Goal: Task Accomplishment & Management: Complete application form

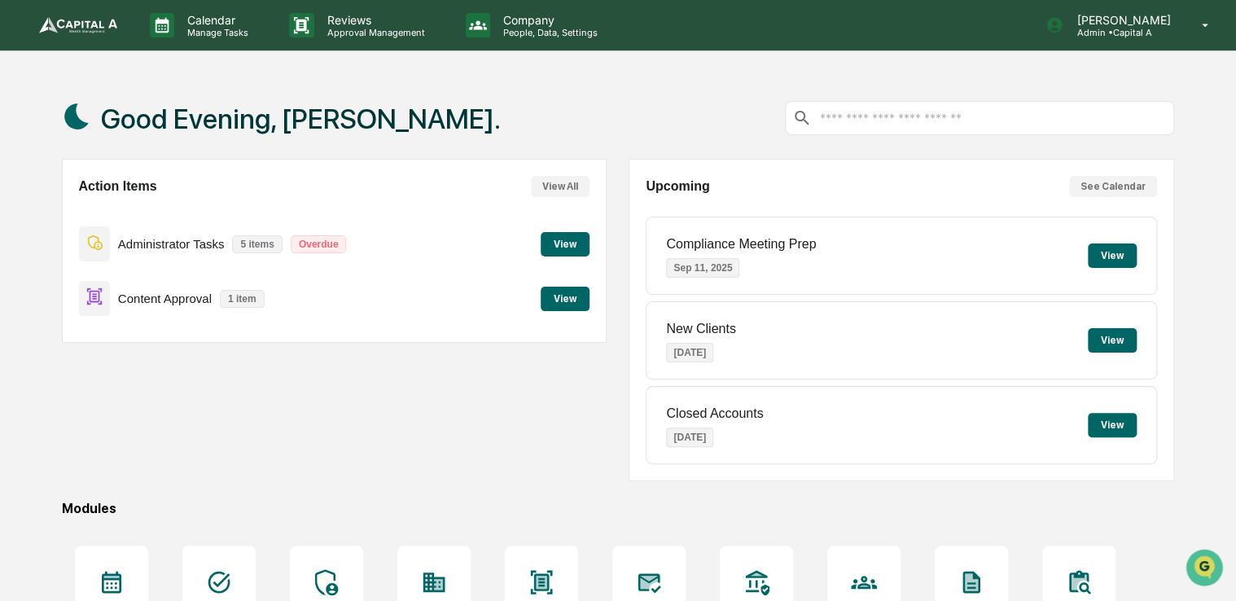
click at [561, 296] on button "View" at bounding box center [565, 299] width 49 height 24
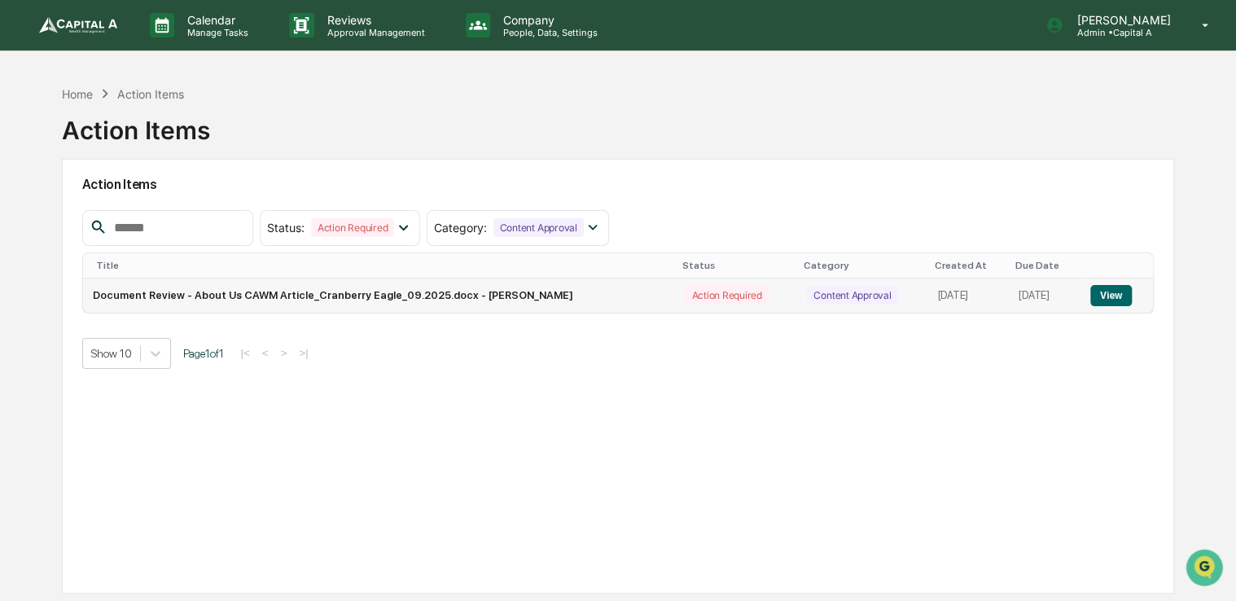
click at [1117, 297] on button "View" at bounding box center [1111, 295] width 42 height 21
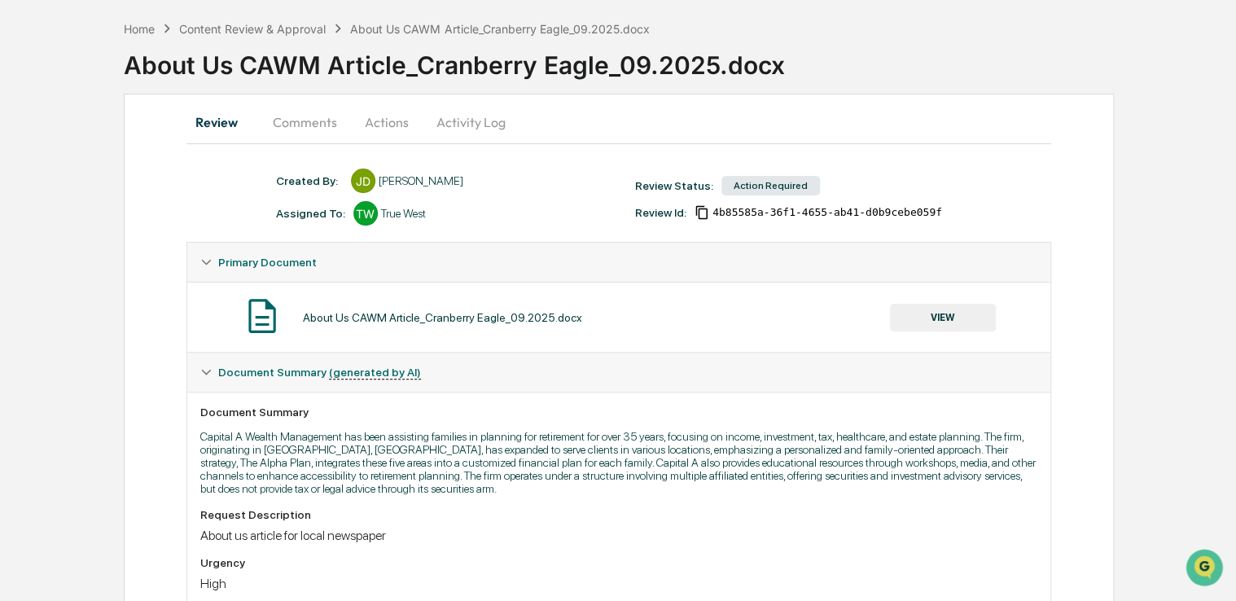
scroll to position [71, 0]
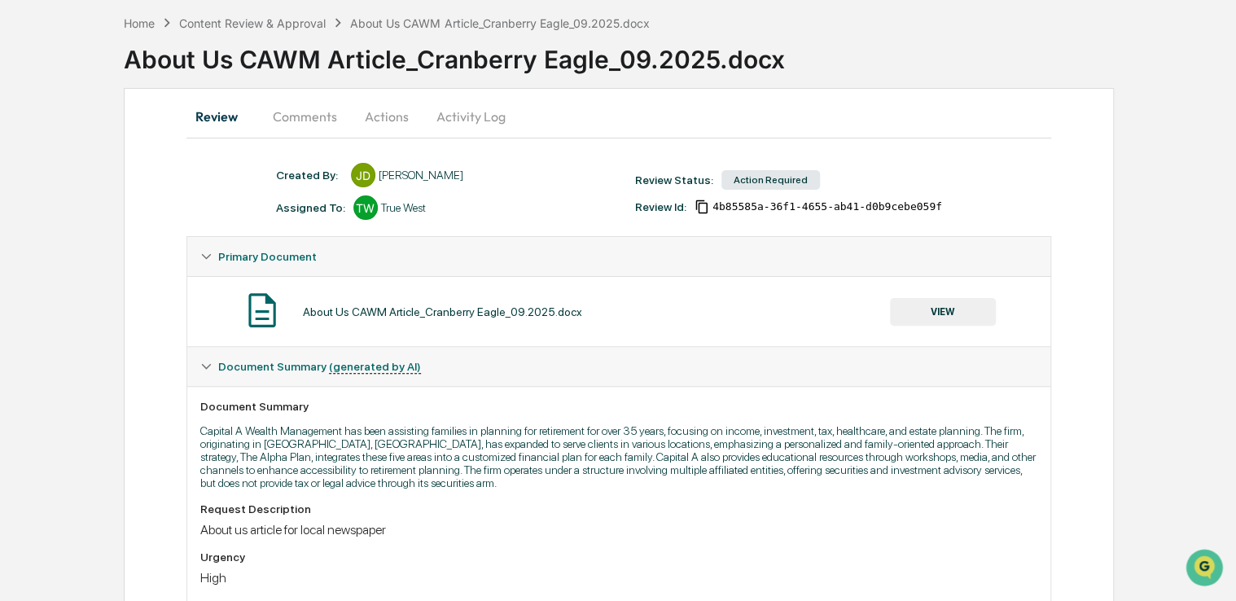
click at [930, 303] on button "VIEW" at bounding box center [943, 312] width 106 height 28
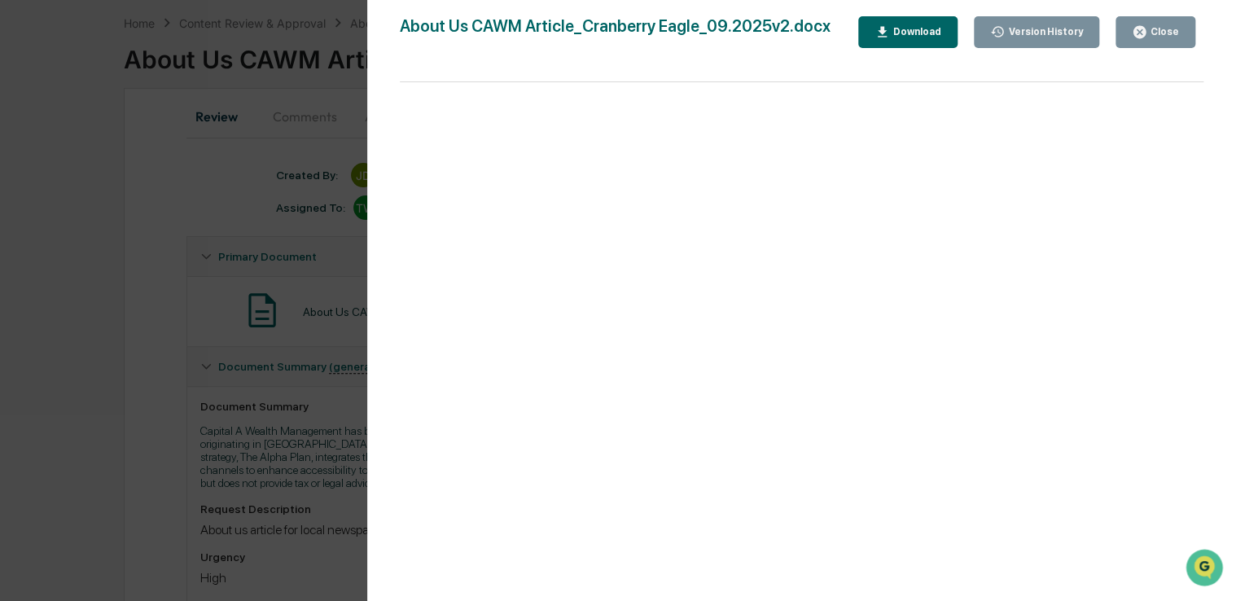
click at [287, 376] on div "Version History [DATE] 03:36 PM [PERSON_NAME] [DATE] 03:18 PM [PERSON_NAME] Abo…" at bounding box center [618, 300] width 1236 height 601
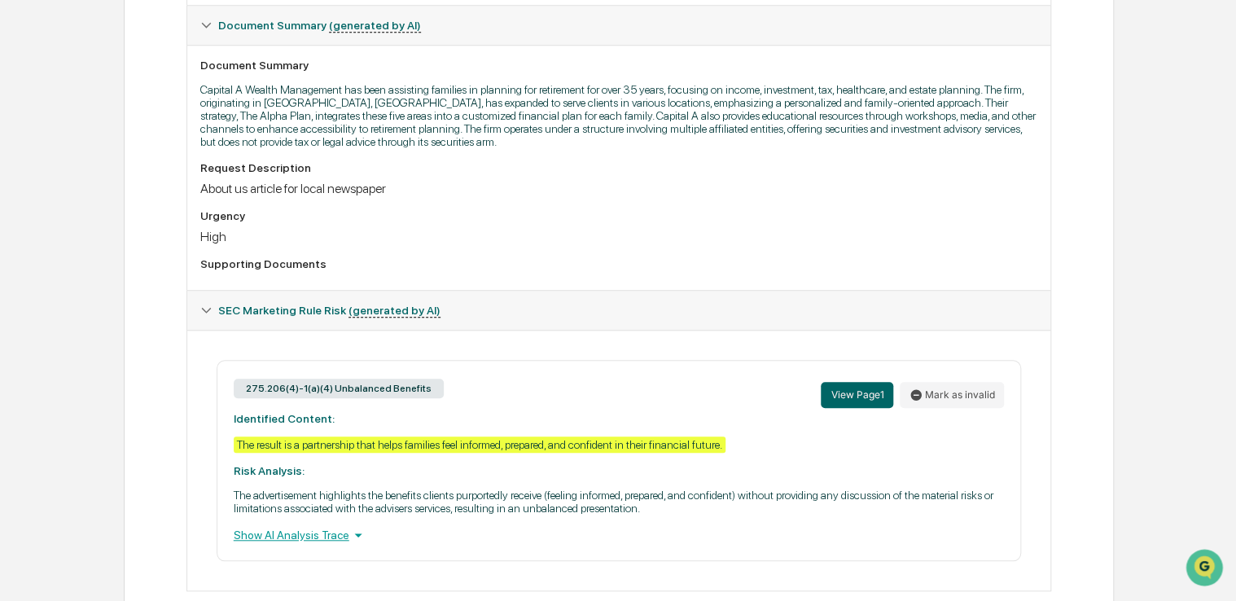
scroll to position [453, 0]
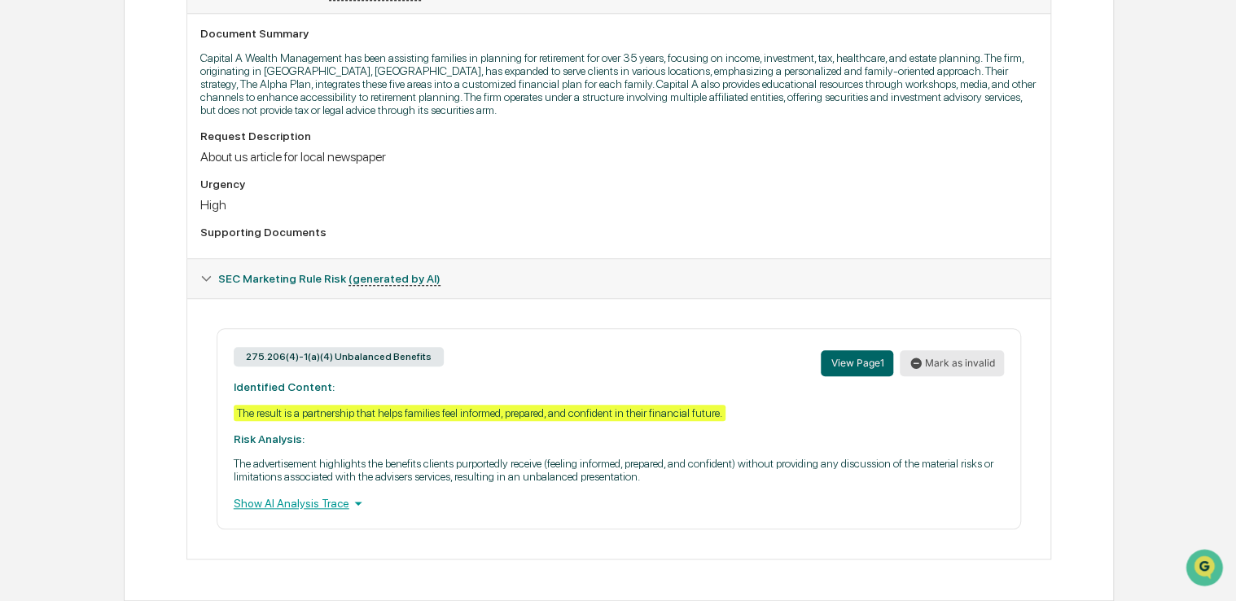
click at [965, 355] on button "Mark as invalid" at bounding box center [952, 363] width 104 height 26
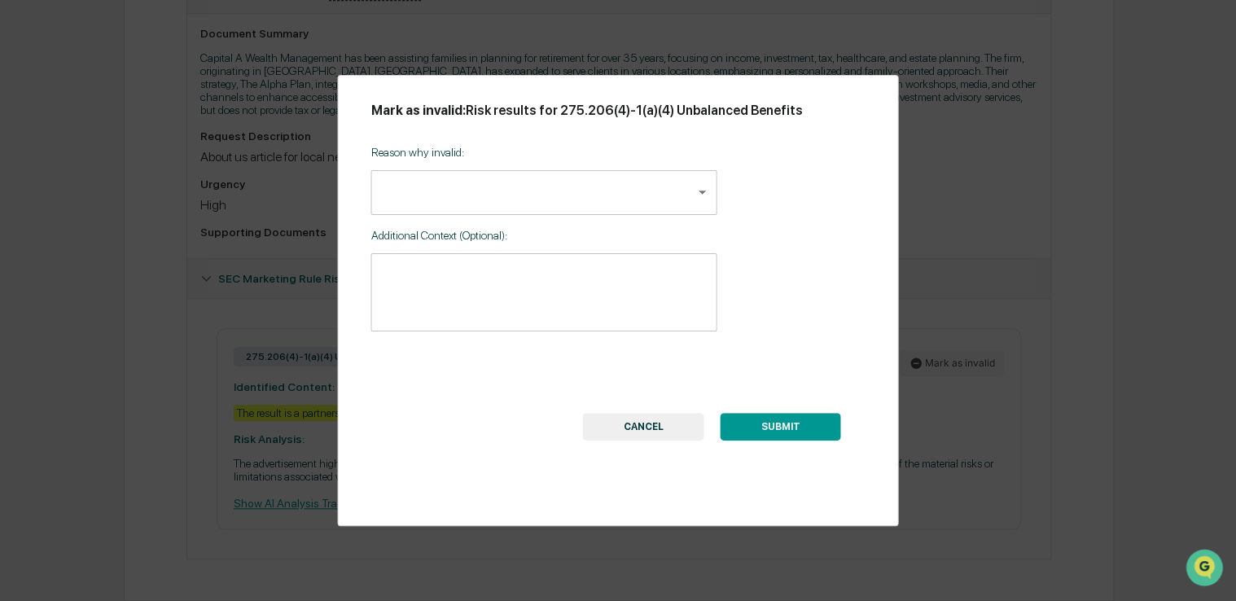
click at [648, 428] on button "CANCEL" at bounding box center [643, 427] width 121 height 28
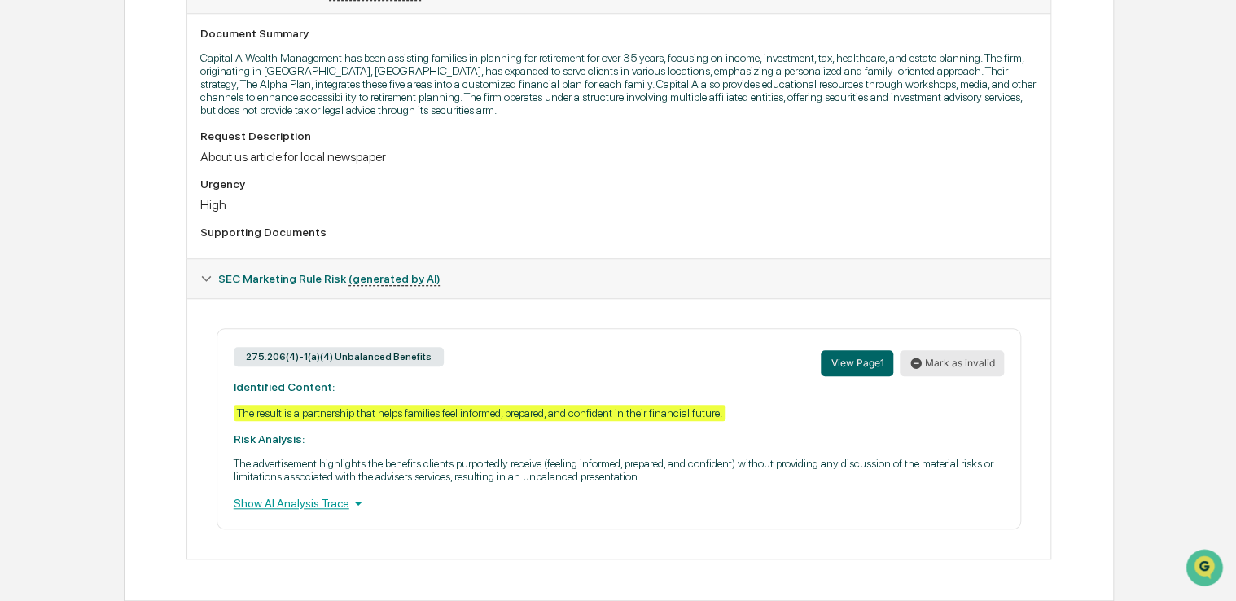
click at [941, 359] on button "Mark as invalid" at bounding box center [952, 363] width 104 height 26
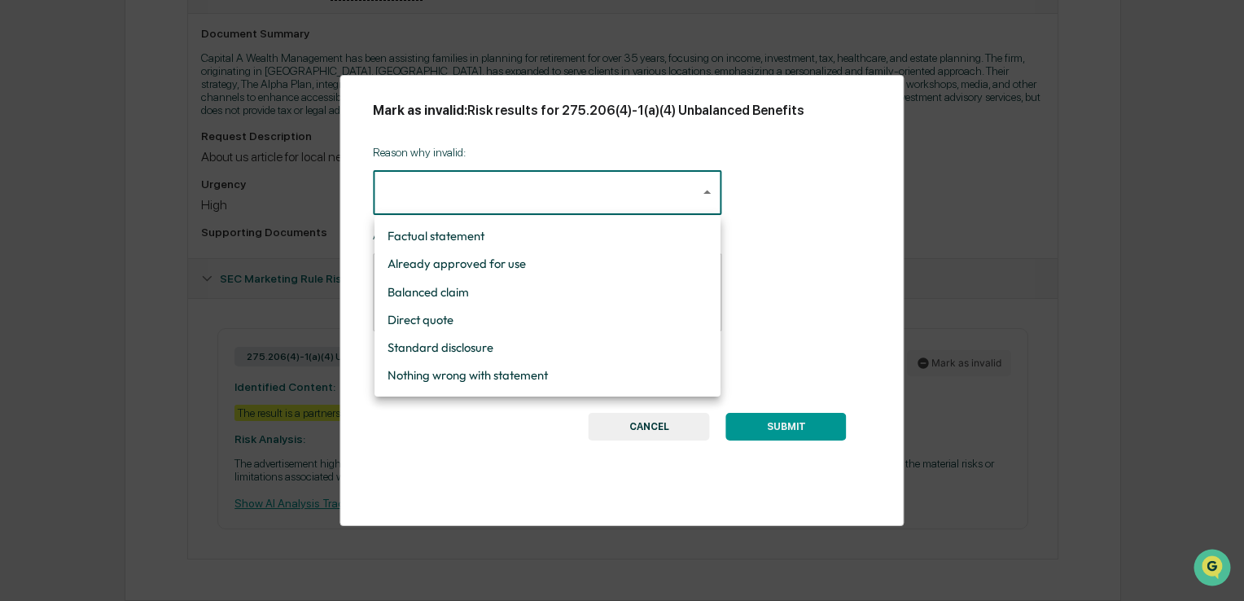
click at [671, 213] on body "Calendar Manage Tasks Reviews Approval Management Company People, Data, Setting…" at bounding box center [622, 78] width 1244 height 1045
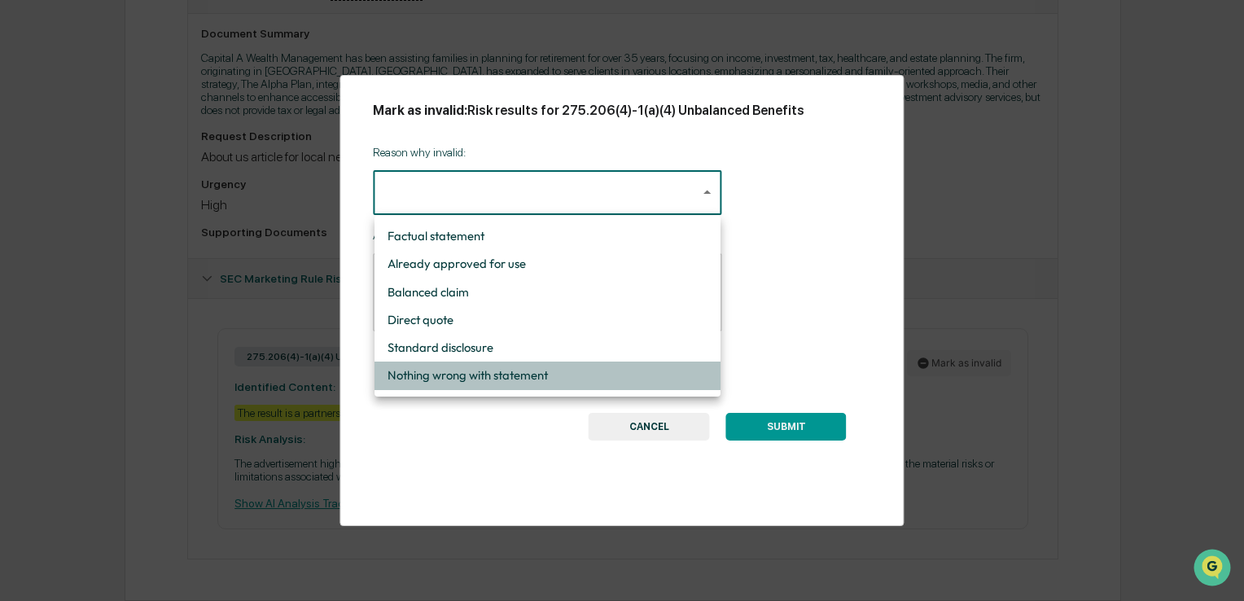
click at [544, 379] on li "Nothing wrong with statement" at bounding box center [548, 376] width 346 height 28
type input "**********"
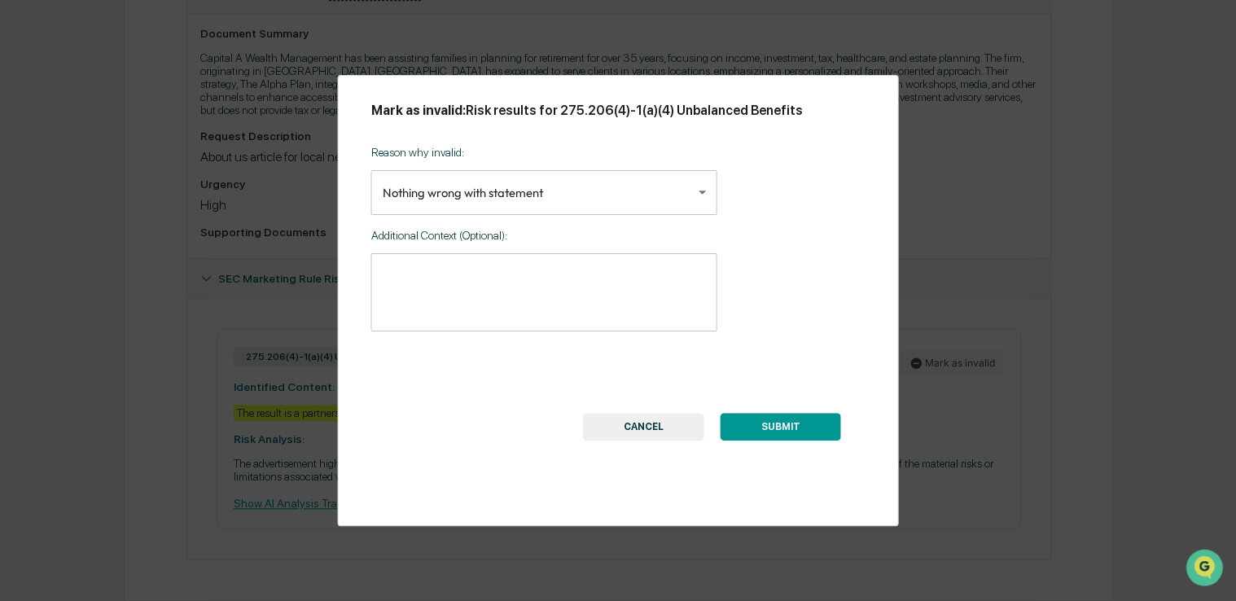
click at [774, 427] on button "SUBMIT" at bounding box center [781, 427] width 121 height 28
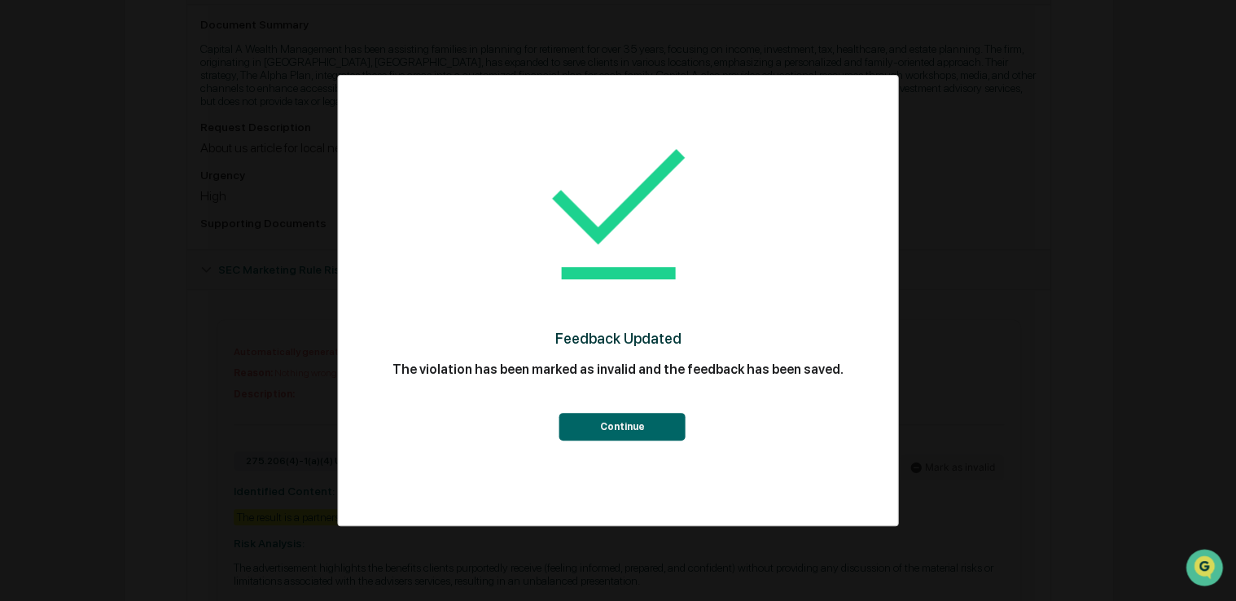
click at [603, 431] on button "Continue" at bounding box center [622, 427] width 126 height 28
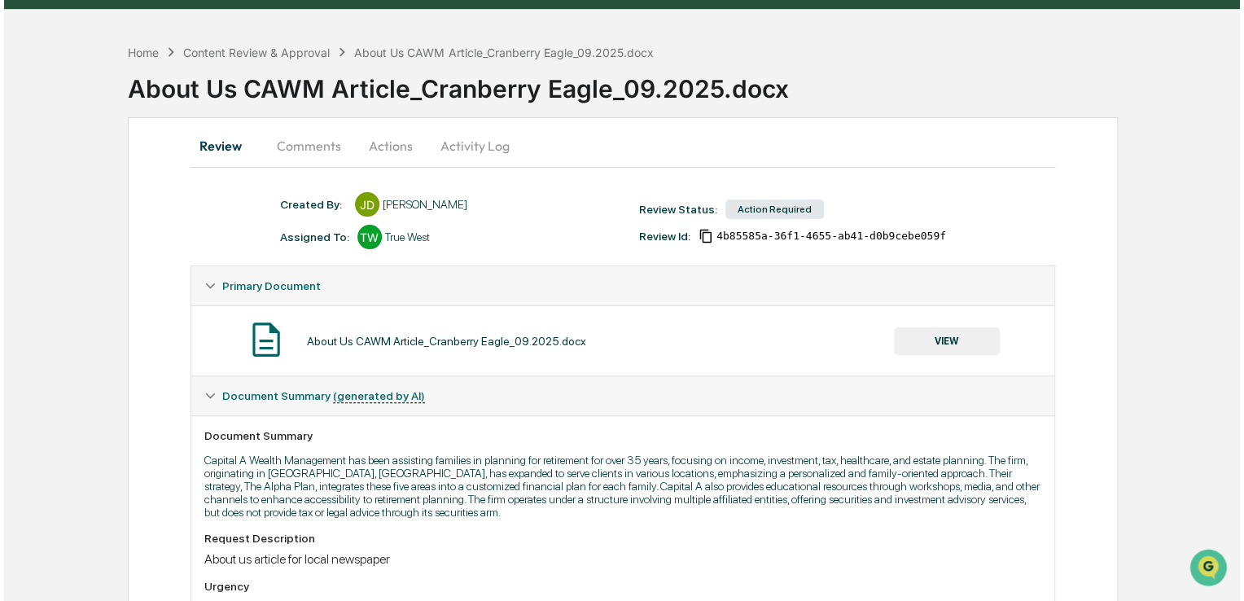
scroll to position [0, 0]
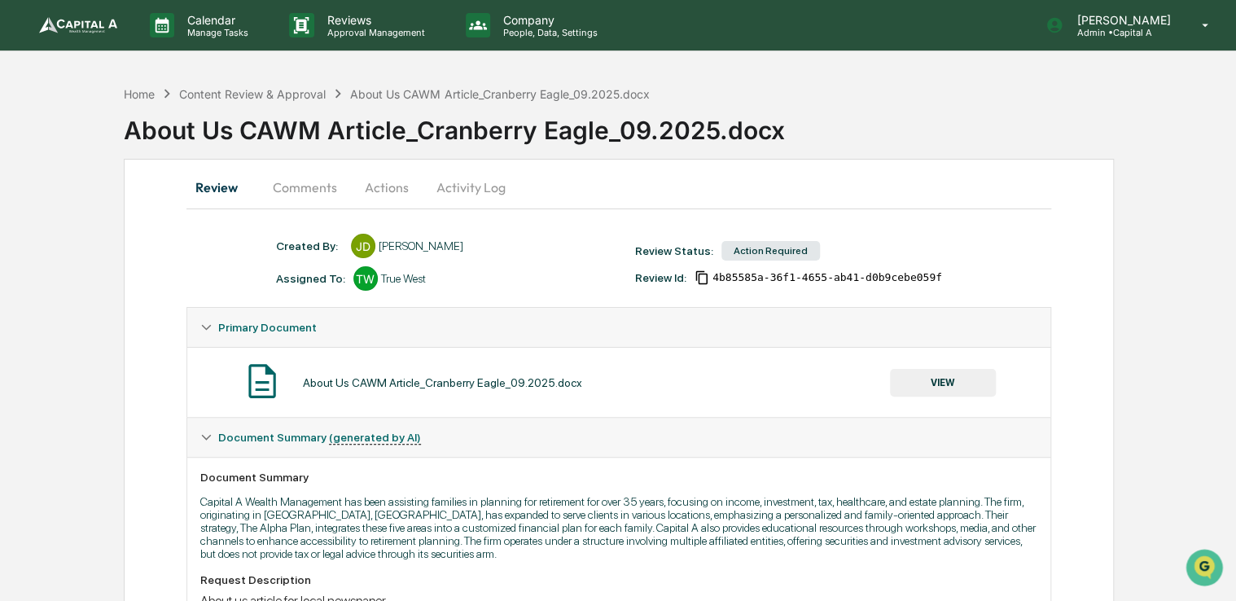
click at [388, 200] on button "Actions" at bounding box center [386, 187] width 73 height 39
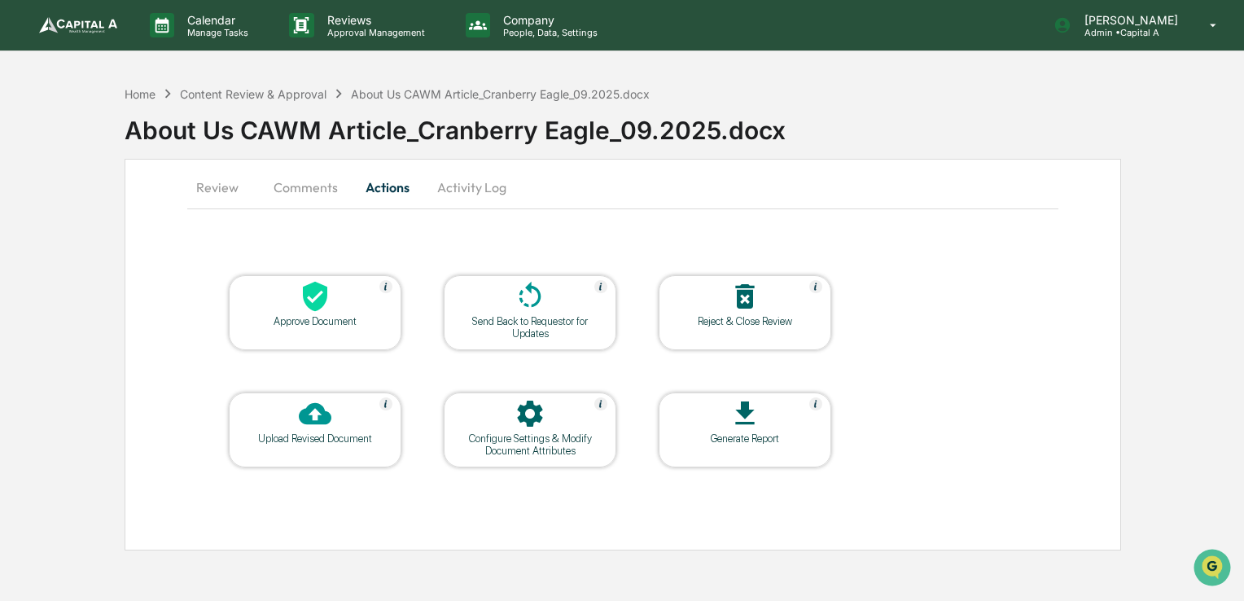
click at [365, 309] on div at bounding box center [315, 297] width 163 height 35
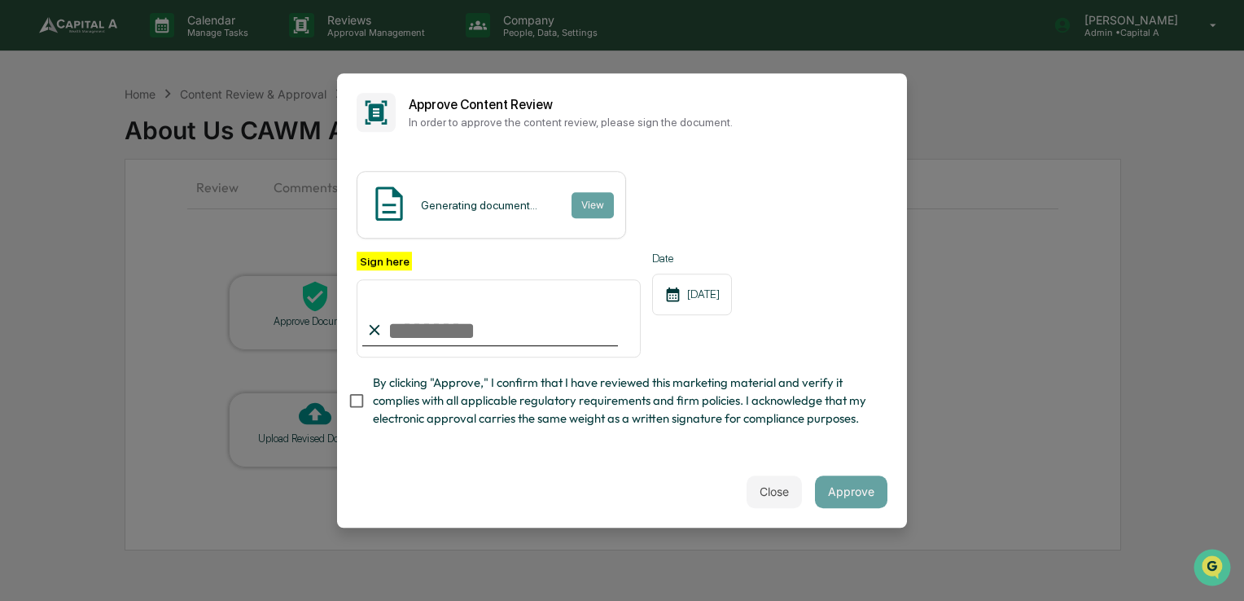
click at [439, 411] on span "By clicking "Approve," I confirm that I have reviewed this marketing material a…" at bounding box center [624, 401] width 502 height 55
